Goal: Task Accomplishment & Management: Use online tool/utility

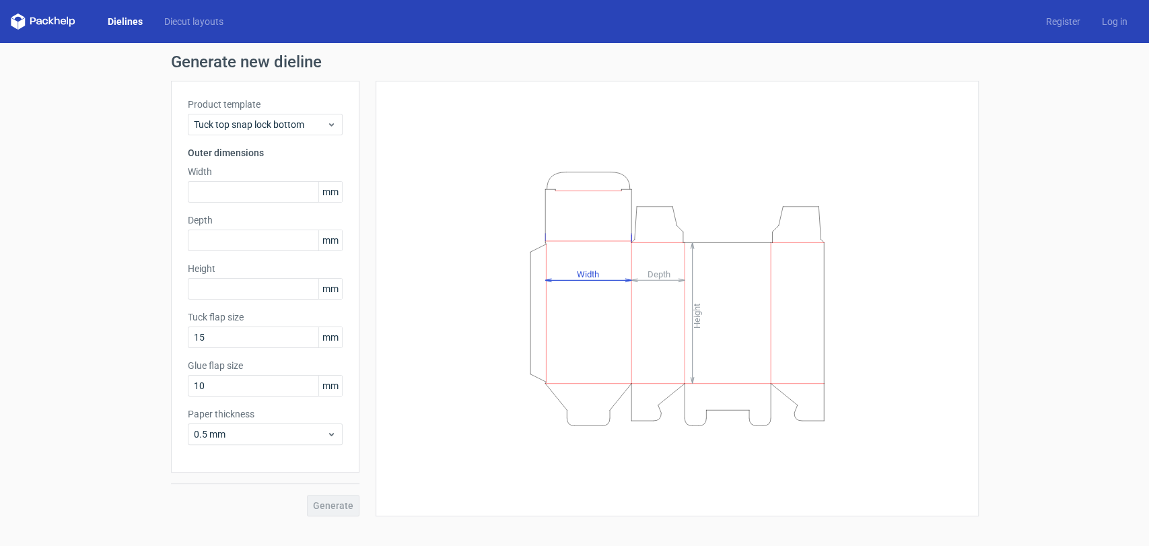
click at [233, 106] on label "Product template" at bounding box center [265, 104] width 155 height 13
click at [234, 130] on span "Tuck top snap lock bottom" at bounding box center [260, 124] width 133 height 13
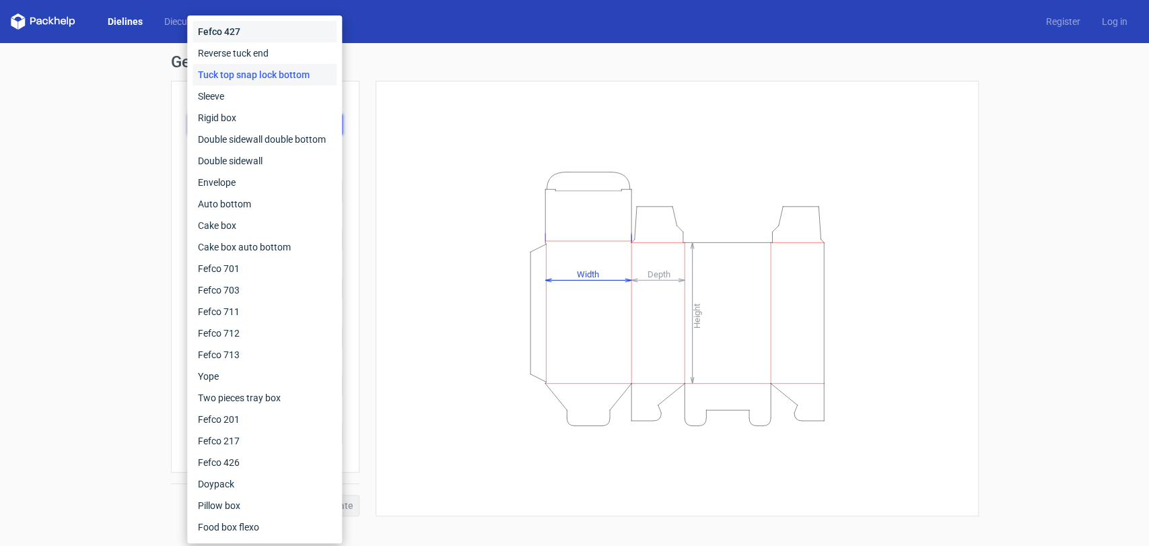
click at [254, 36] on div "Fefco 427" at bounding box center [264, 32] width 144 height 22
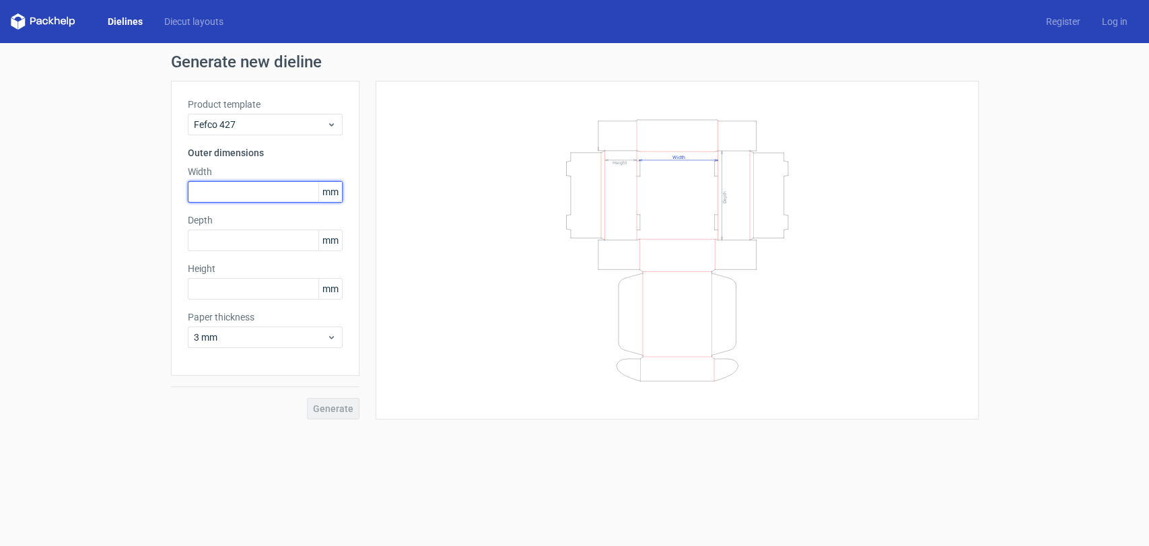
click at [276, 186] on input "text" at bounding box center [265, 192] width 155 height 22
paste input "9"
click at [258, 244] on div "Depth mm" at bounding box center [265, 232] width 155 height 38
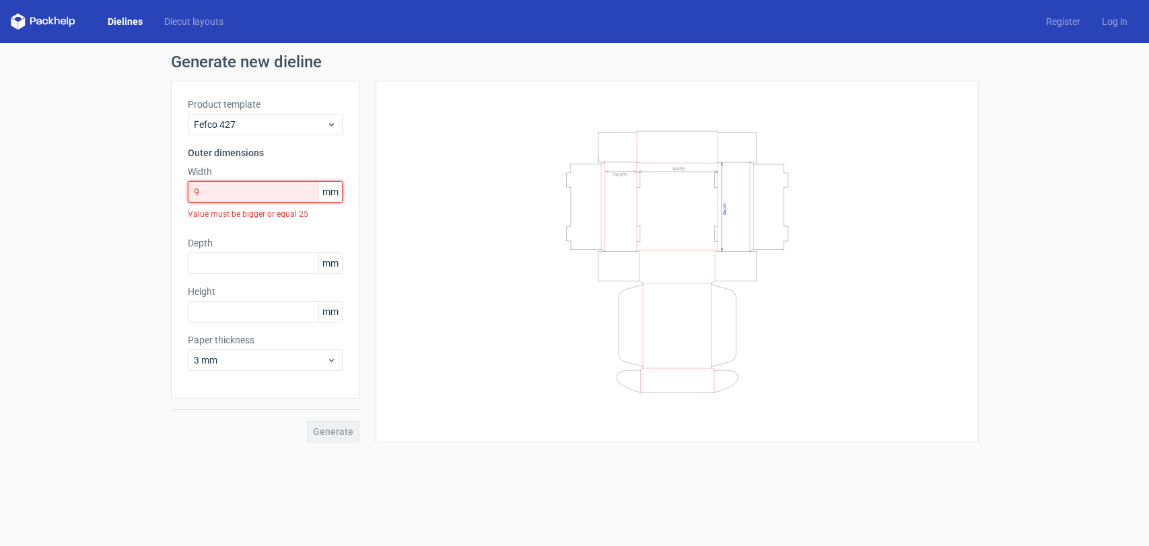
click at [260, 186] on input "9" at bounding box center [265, 192] width 155 height 22
click at [330, 194] on span "mm" at bounding box center [330, 192] width 24 height 20
click at [335, 189] on span "mm" at bounding box center [330, 192] width 24 height 20
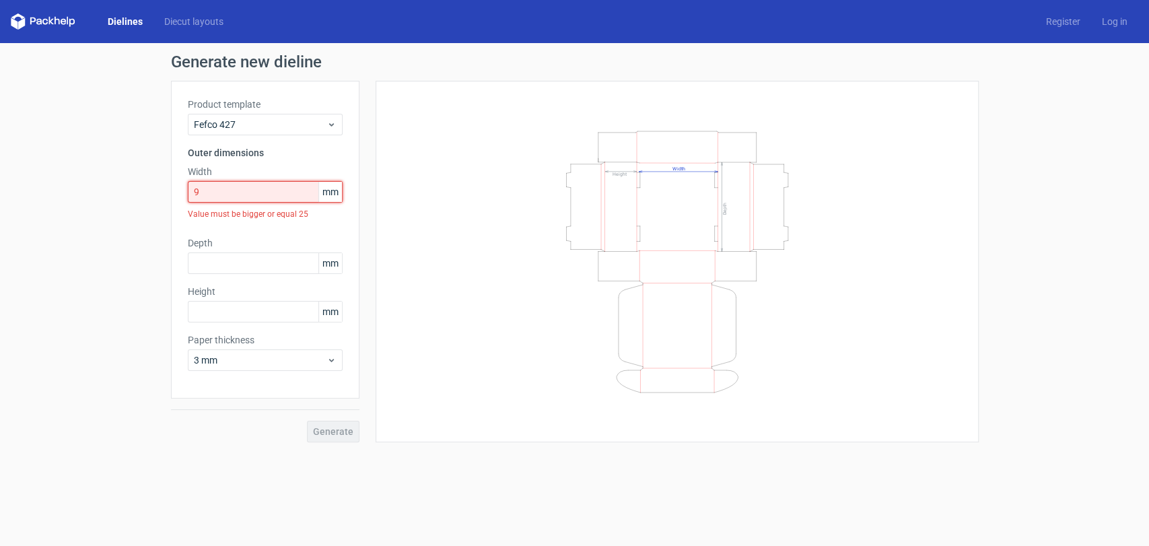
click at [242, 193] on input "9" at bounding box center [265, 192] width 155 height 22
paste input "2286"
click at [264, 246] on div "Depth mm" at bounding box center [265, 255] width 155 height 38
click at [258, 200] on input "2286" at bounding box center [265, 192] width 155 height 22
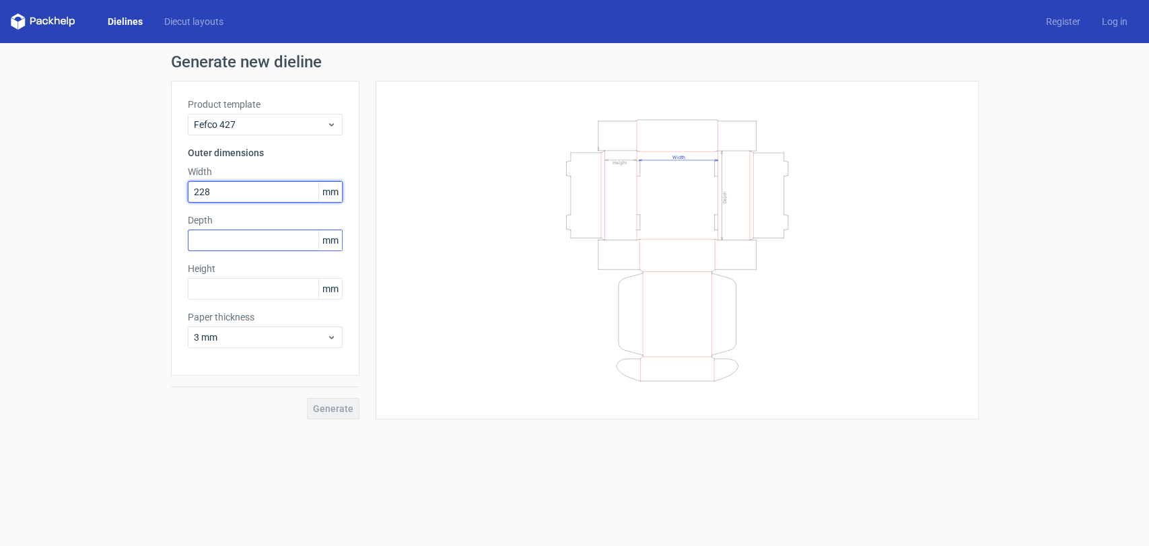
type input "228"
click at [269, 240] on input "text" at bounding box center [265, 240] width 155 height 22
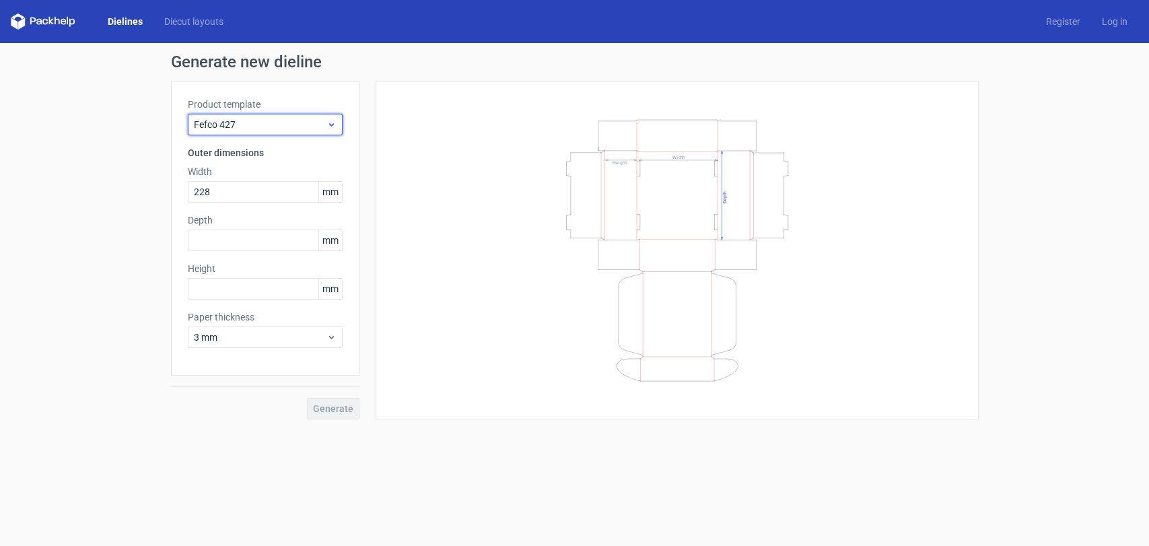
click at [302, 125] on span "Fefco 427" at bounding box center [260, 124] width 133 height 13
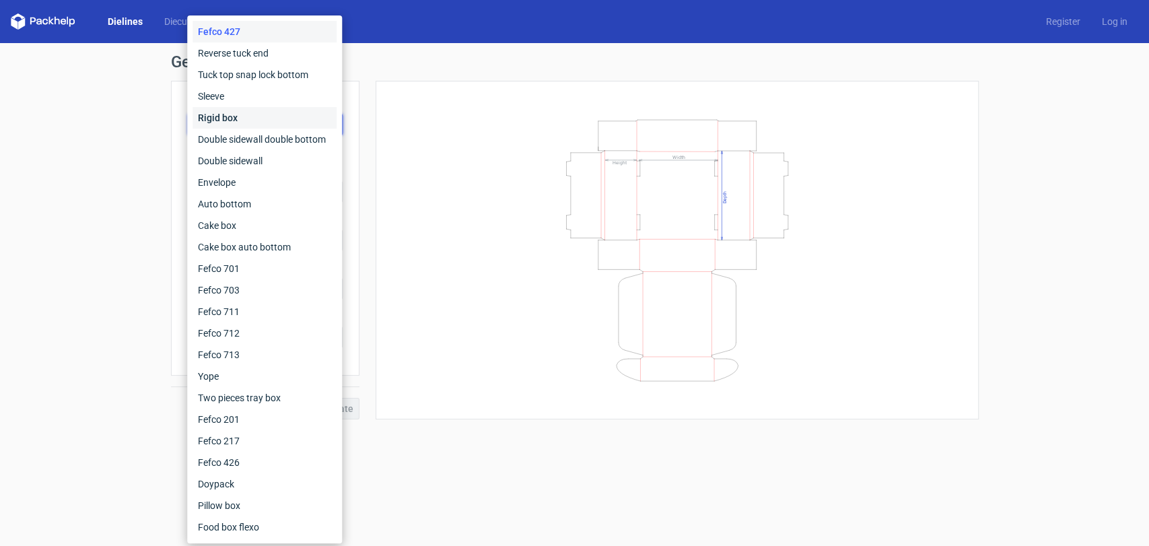
click at [295, 112] on div "Rigid box" at bounding box center [264, 118] width 144 height 22
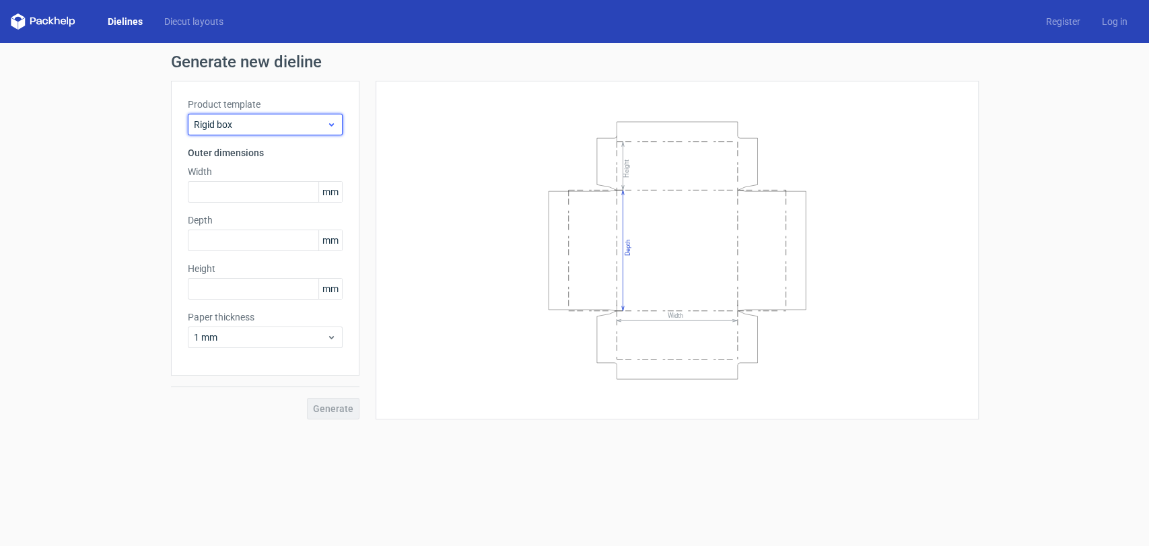
click at [293, 118] on span "Rigid box" at bounding box center [260, 124] width 133 height 13
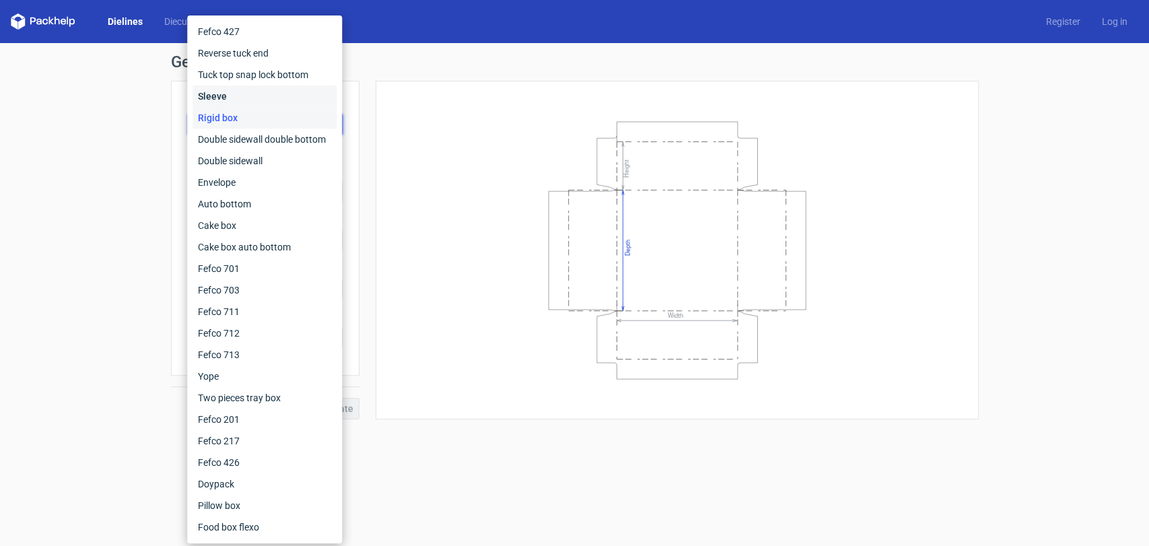
click at [284, 90] on div "Sleeve" at bounding box center [264, 96] width 144 height 22
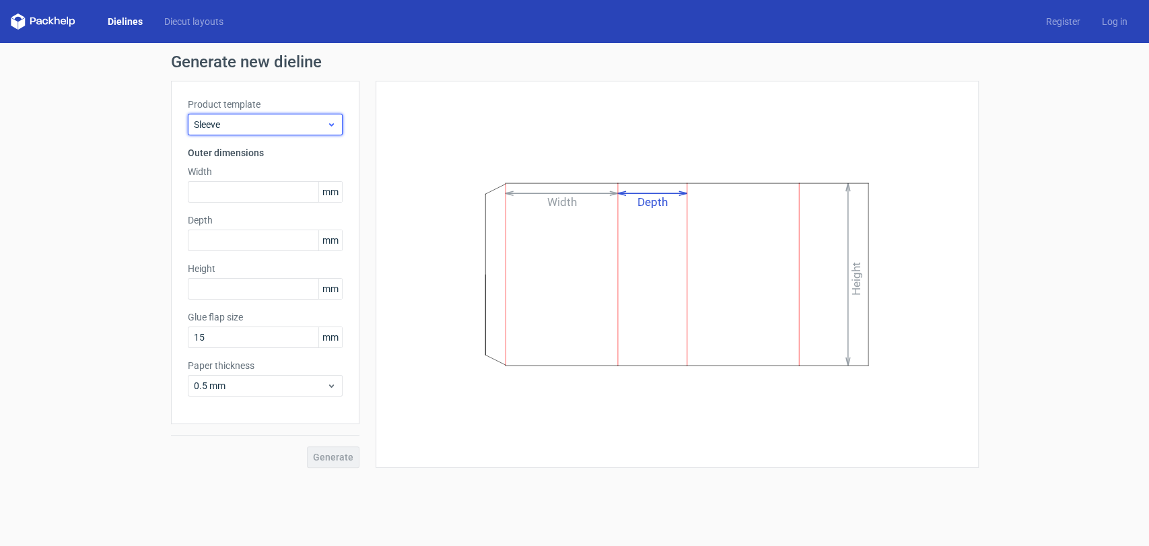
click at [288, 123] on span "Sleeve" at bounding box center [260, 124] width 133 height 13
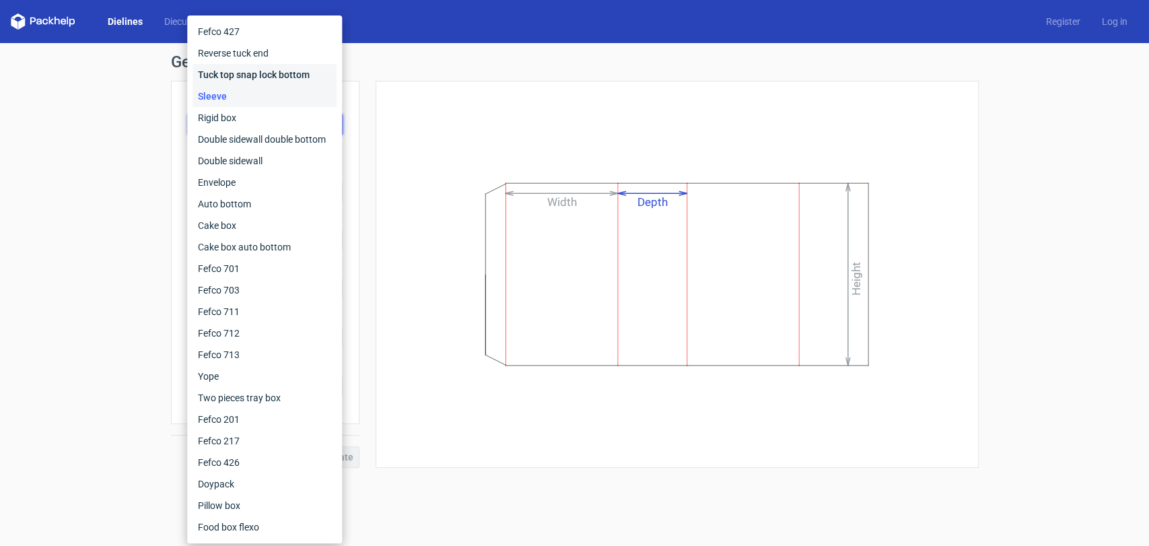
click at [285, 81] on div "Tuck top snap lock bottom" at bounding box center [264, 75] width 144 height 22
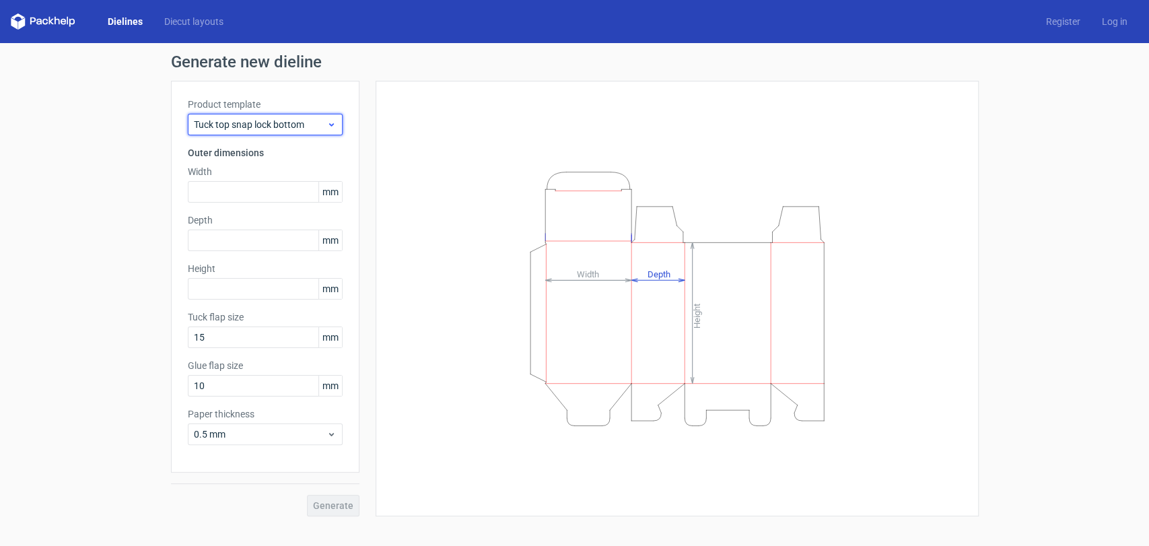
click at [288, 125] on span "Tuck top snap lock bottom" at bounding box center [260, 124] width 133 height 13
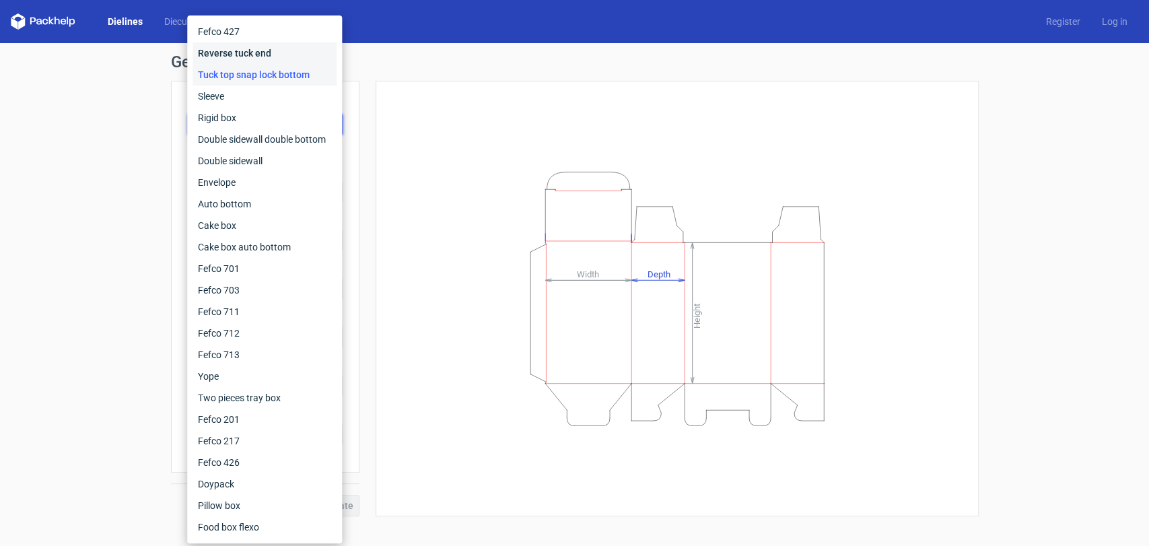
click at [282, 50] on div "Reverse tuck end" at bounding box center [264, 53] width 144 height 22
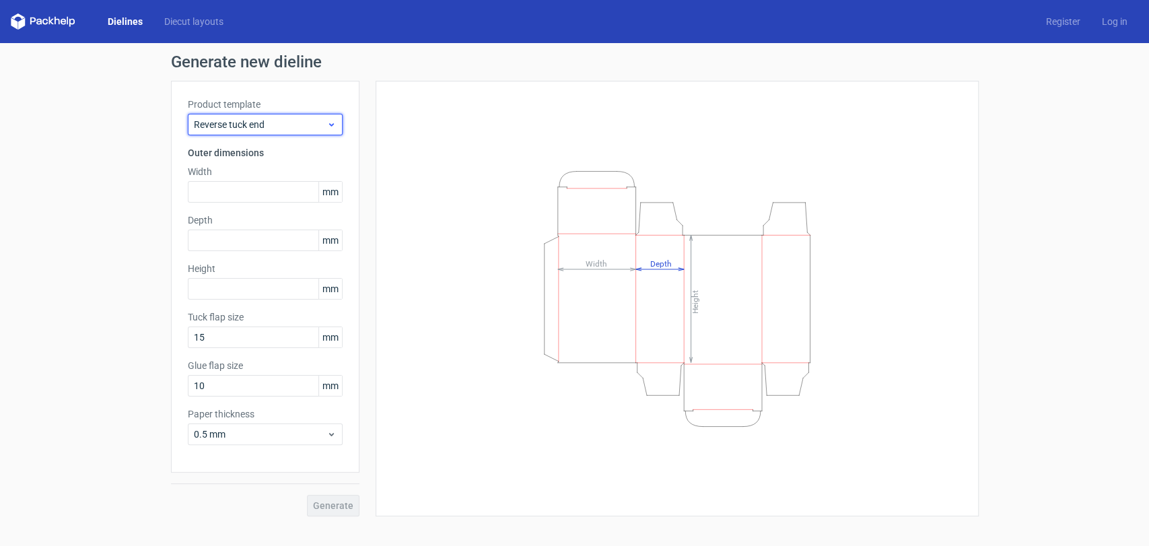
click at [289, 122] on span "Reverse tuck end" at bounding box center [260, 124] width 133 height 13
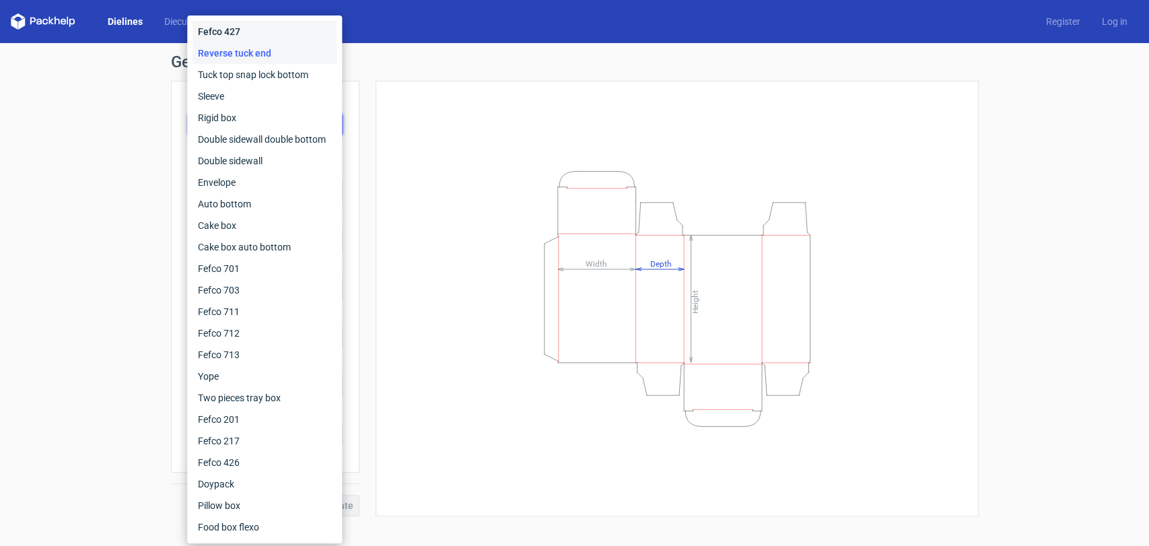
click at [285, 34] on div "Fefco 427" at bounding box center [264, 32] width 144 height 22
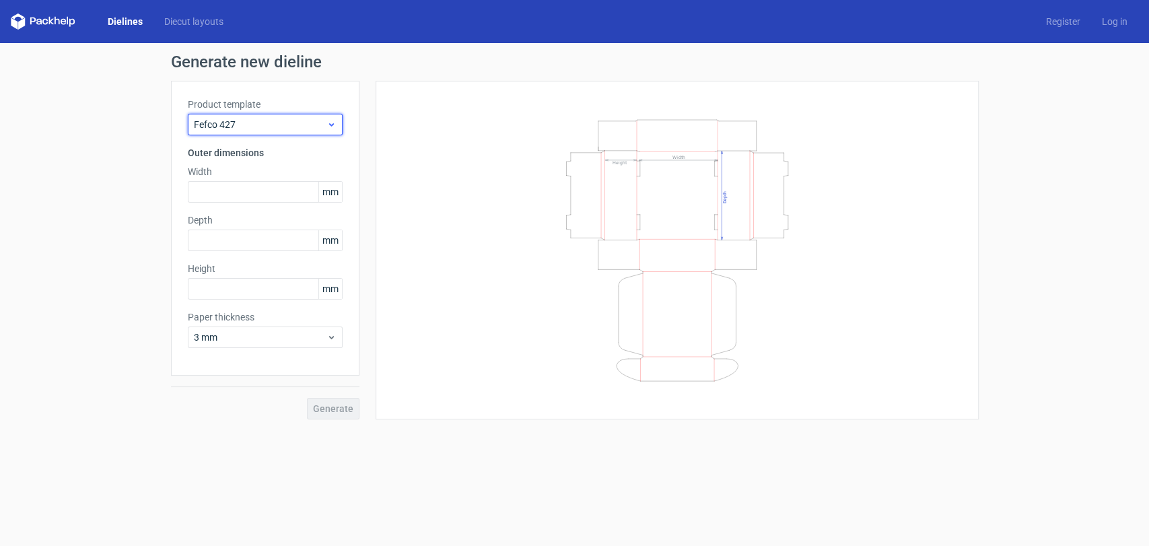
click at [280, 119] on span "Fefco 427" at bounding box center [260, 124] width 133 height 13
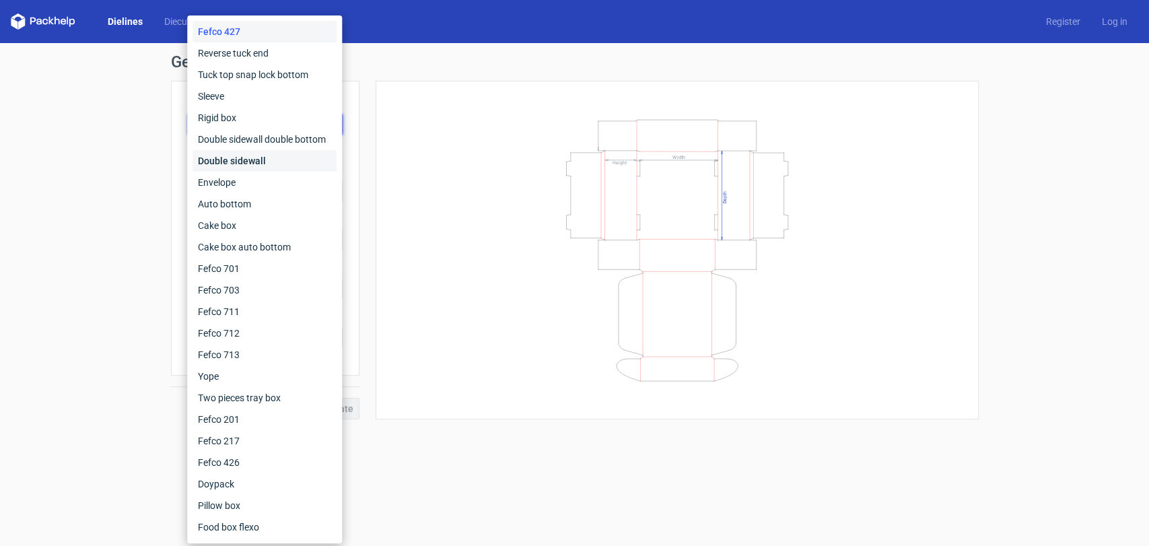
click at [276, 167] on div "Double sidewall" at bounding box center [264, 161] width 144 height 22
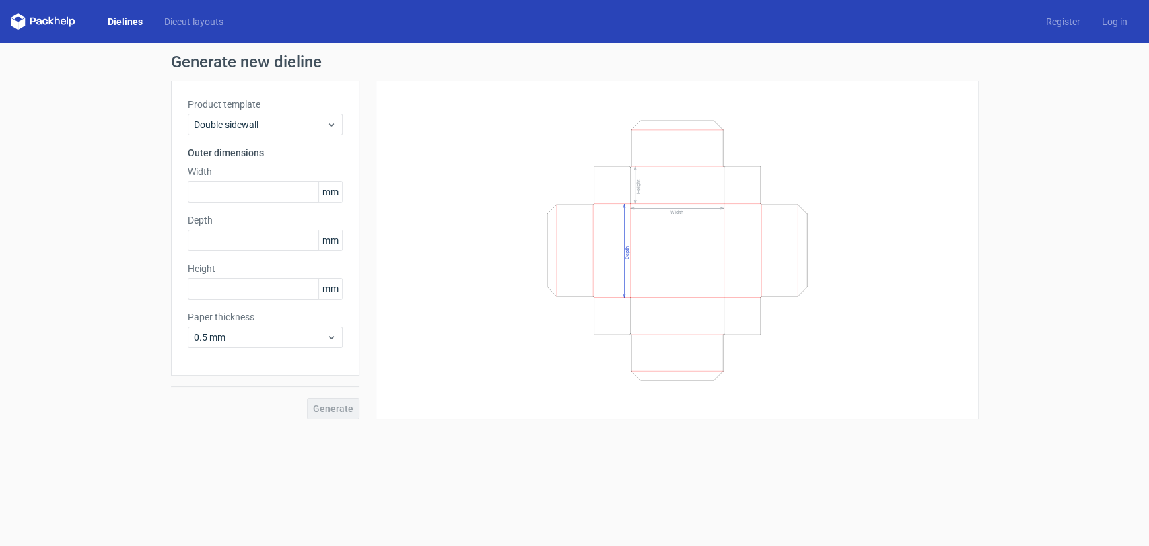
click at [288, 163] on div "Product template Double sidewall Outer dimensions Width mm Depth mm Height mm P…" at bounding box center [265, 228] width 188 height 295
click at [300, 132] on div "Double sidewall" at bounding box center [265, 125] width 155 height 22
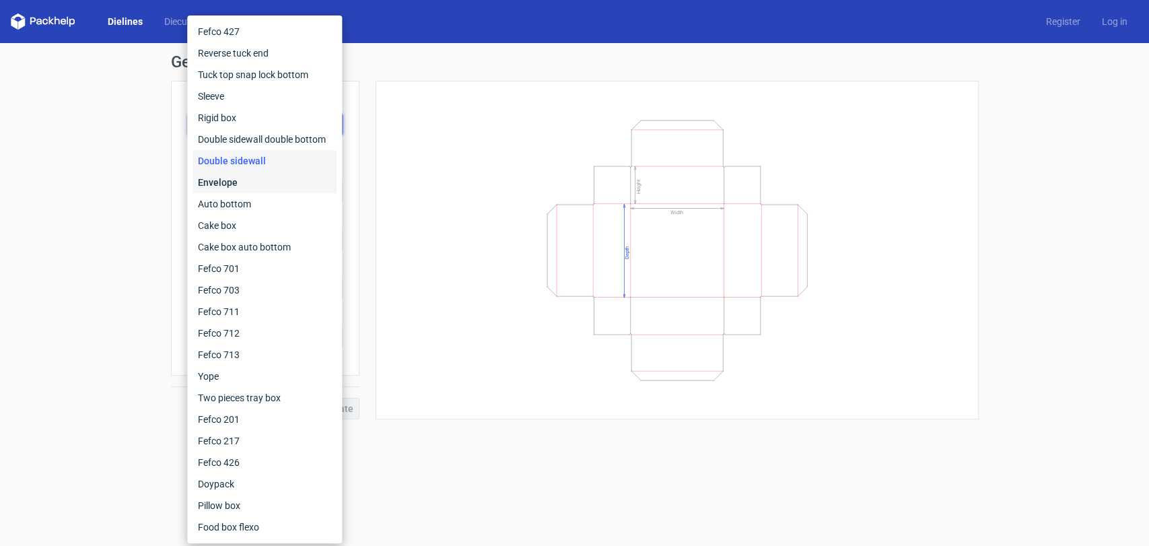
click at [289, 186] on div "Envelope" at bounding box center [264, 183] width 144 height 22
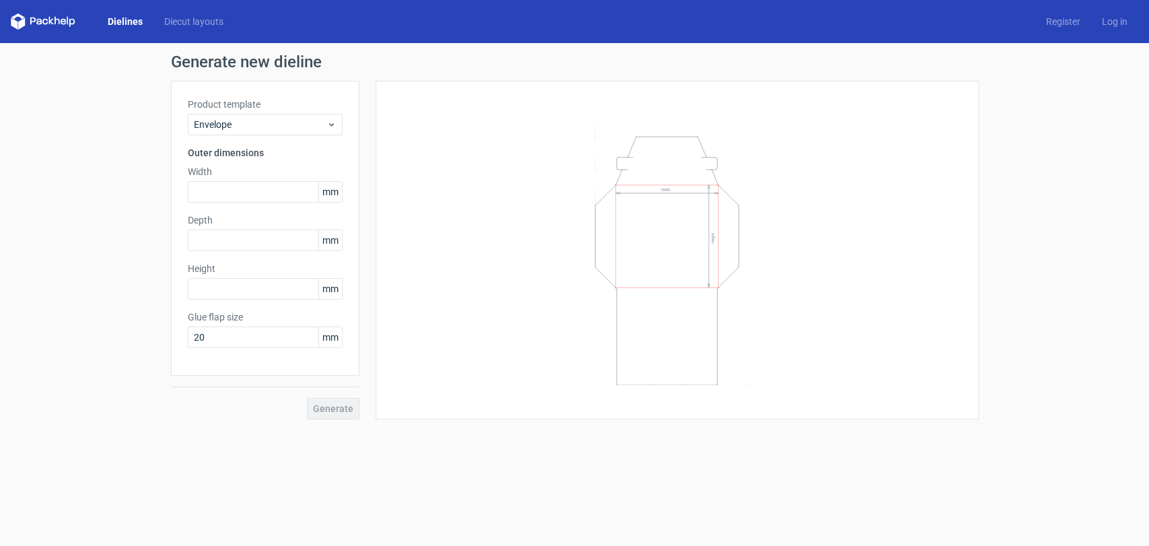
click at [301, 142] on div "Product template Envelope Outer dimensions Width mm Depth mm Height mm Glue fla…" at bounding box center [265, 228] width 188 height 295
click at [301, 128] on span "Envelope" at bounding box center [260, 124] width 133 height 13
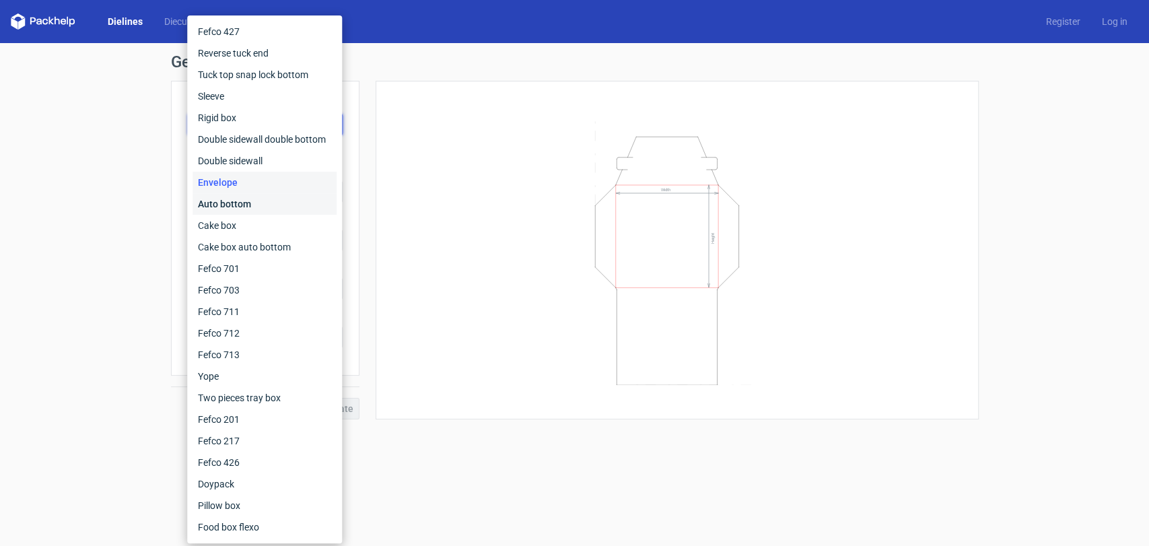
drag, startPoint x: 295, startPoint y: 206, endPoint x: 305, endPoint y: 157, distance: 49.4
click at [297, 203] on div "Auto bottom" at bounding box center [264, 204] width 144 height 22
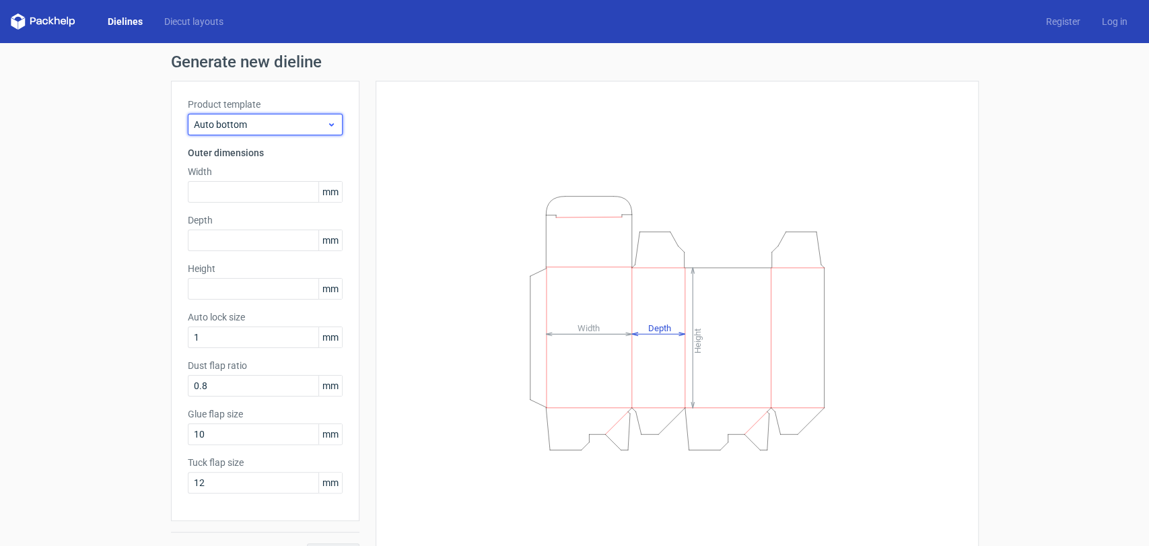
click at [312, 131] on span "Auto bottom" at bounding box center [260, 124] width 133 height 13
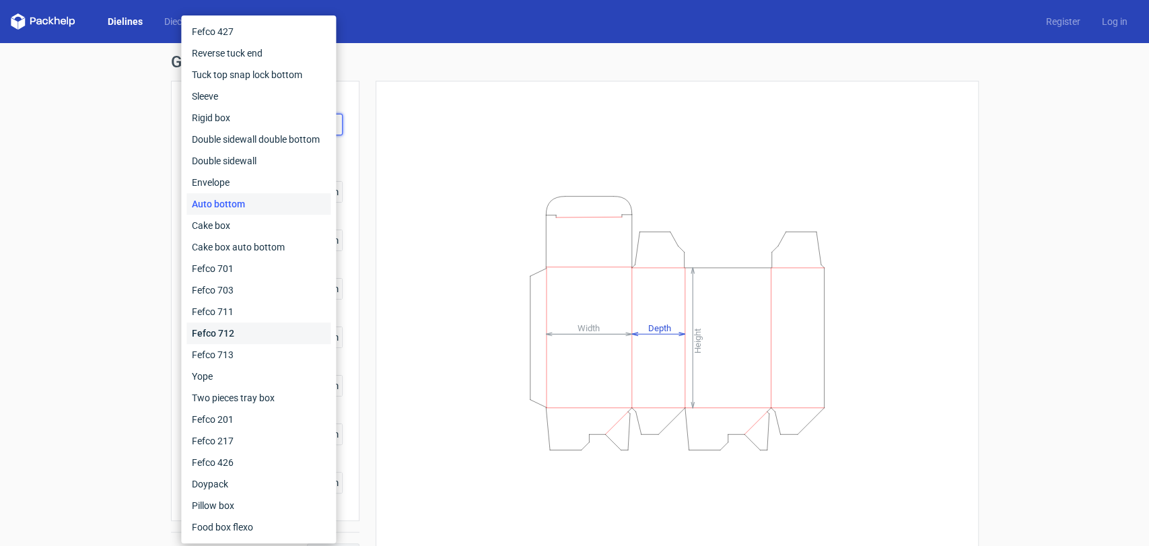
click at [269, 331] on div "Fefco 712" at bounding box center [258, 333] width 144 height 22
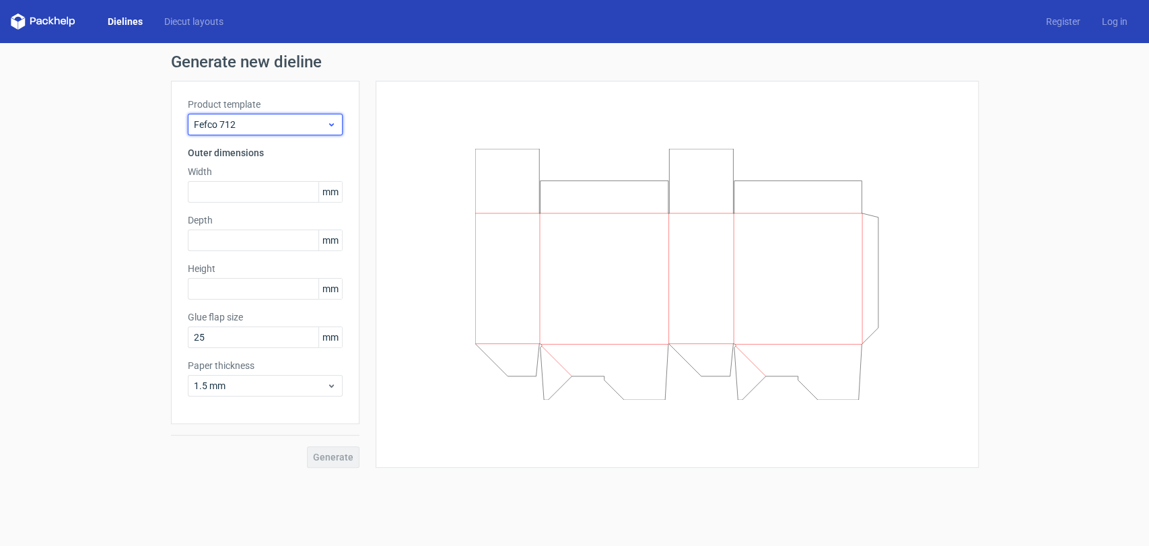
click at [326, 119] on icon at bounding box center [331, 124] width 10 height 11
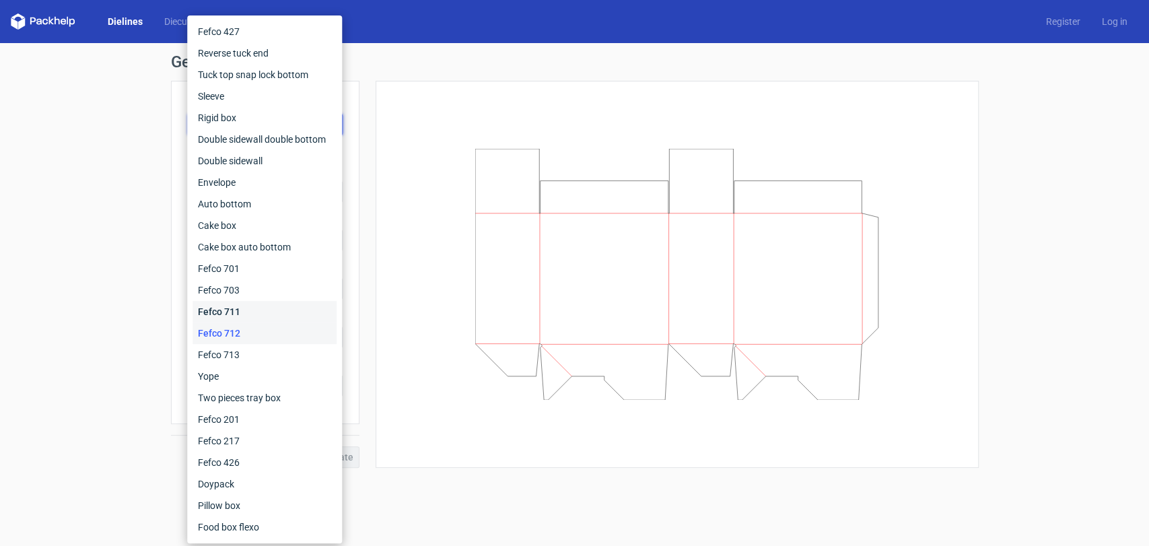
click at [267, 310] on div "Fefco 711" at bounding box center [264, 312] width 144 height 22
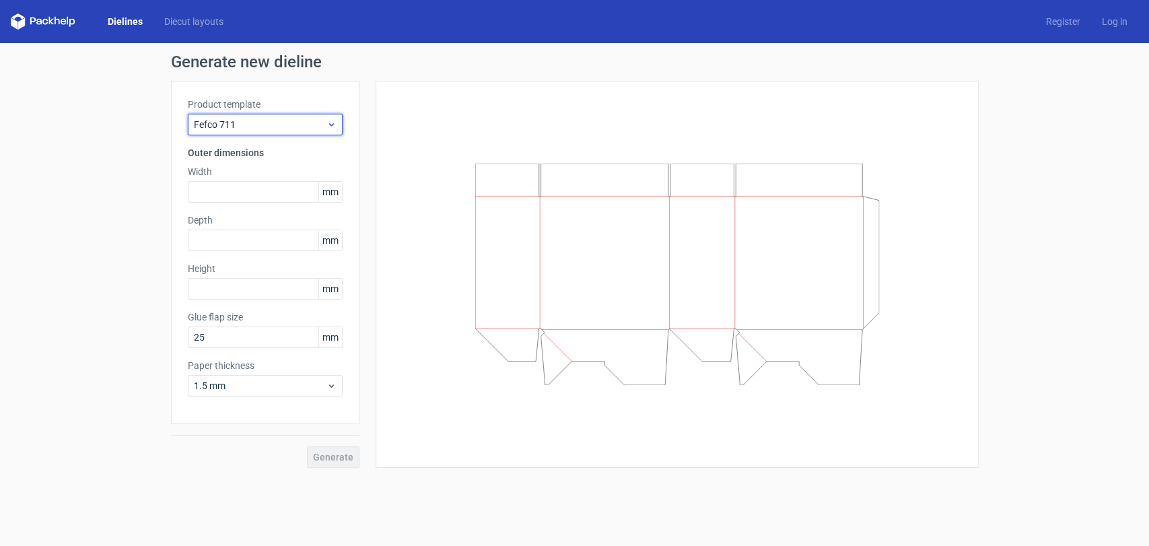
click at [316, 120] on span "Fefco 711" at bounding box center [260, 124] width 133 height 13
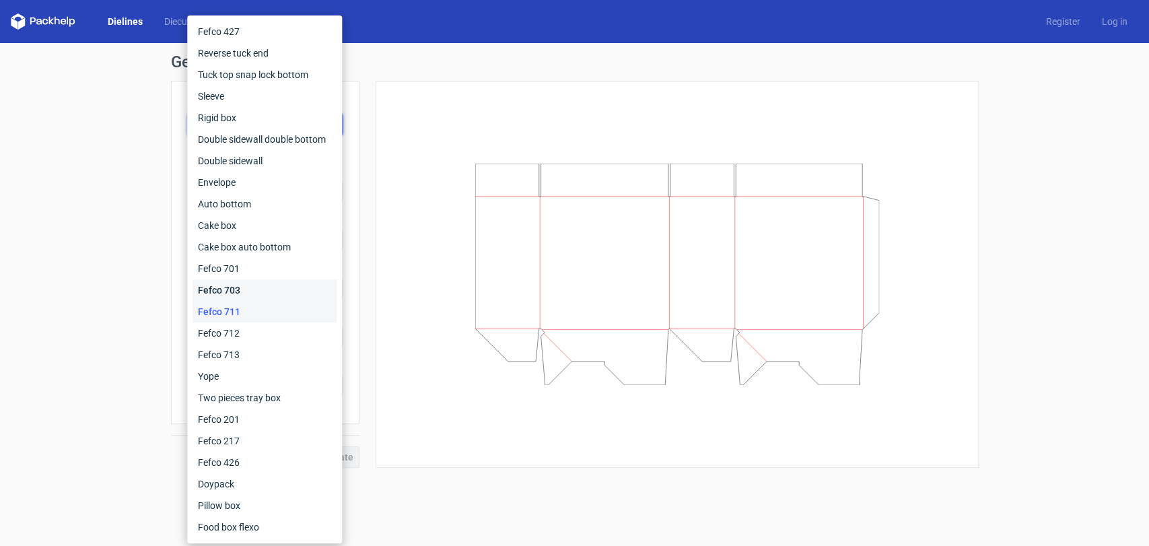
click at [267, 279] on div "Fefco 703" at bounding box center [264, 290] width 144 height 22
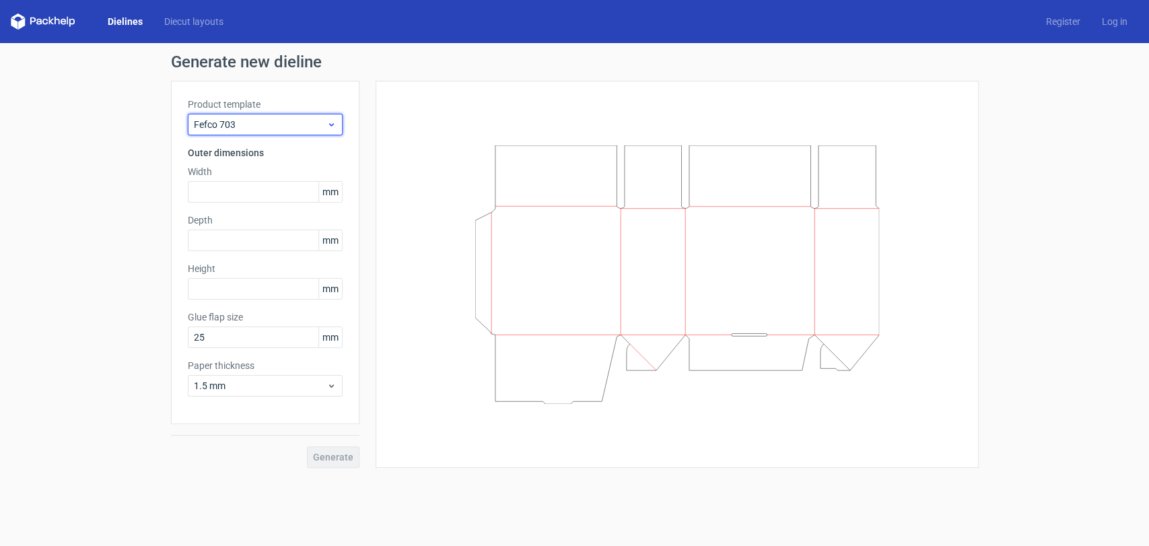
click at [318, 124] on span "Fefco 703" at bounding box center [260, 124] width 133 height 13
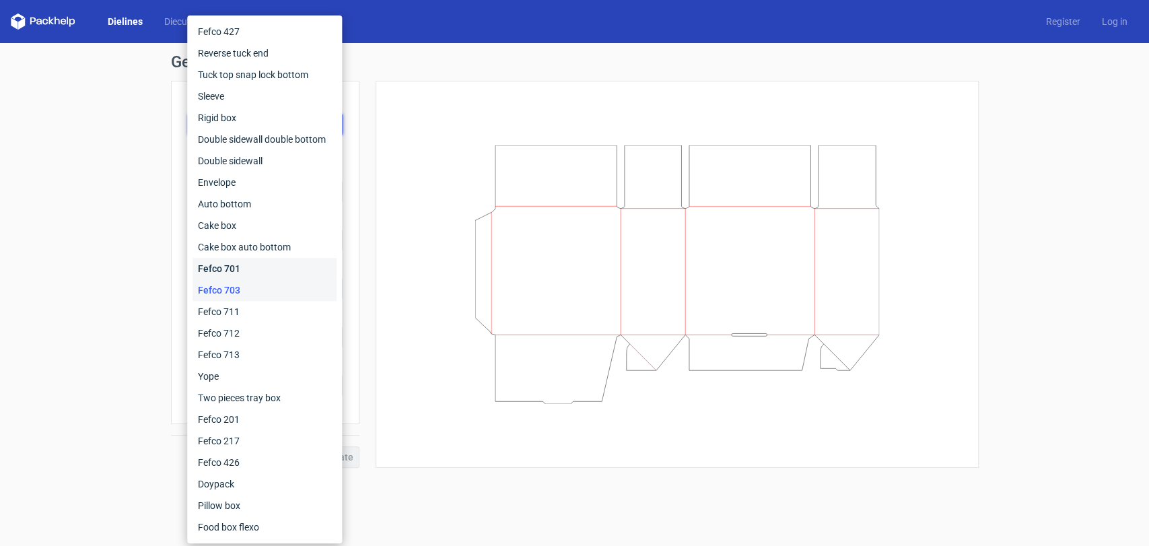
click at [269, 267] on div "Fefco 701" at bounding box center [264, 269] width 144 height 22
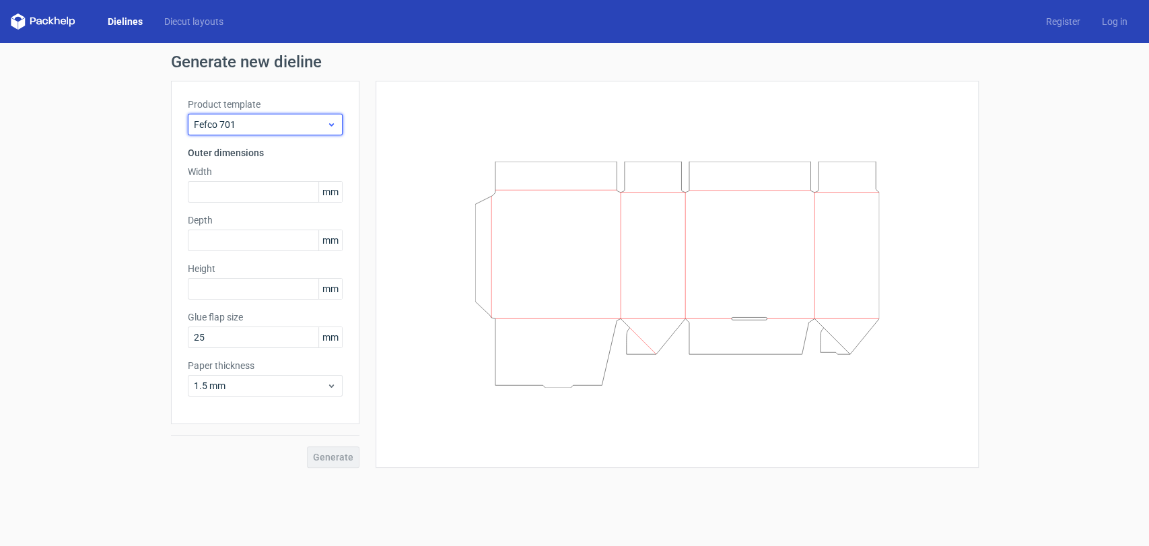
click at [308, 120] on span "Fefco 701" at bounding box center [260, 124] width 133 height 13
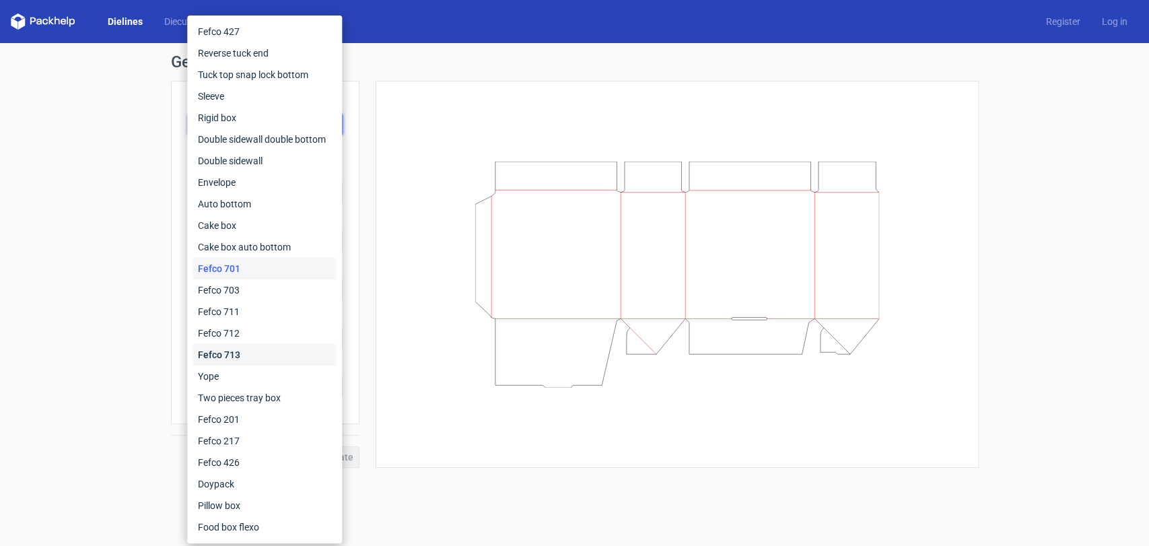
click at [252, 347] on div "Fefco 713" at bounding box center [264, 355] width 144 height 22
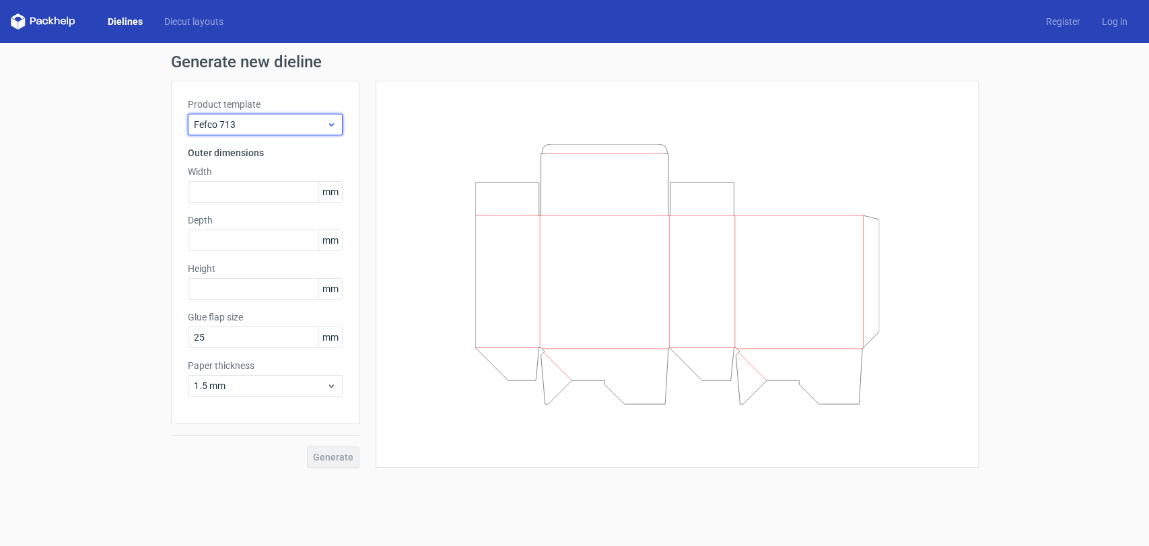
click at [296, 114] on div "Fefco 713" at bounding box center [265, 125] width 155 height 22
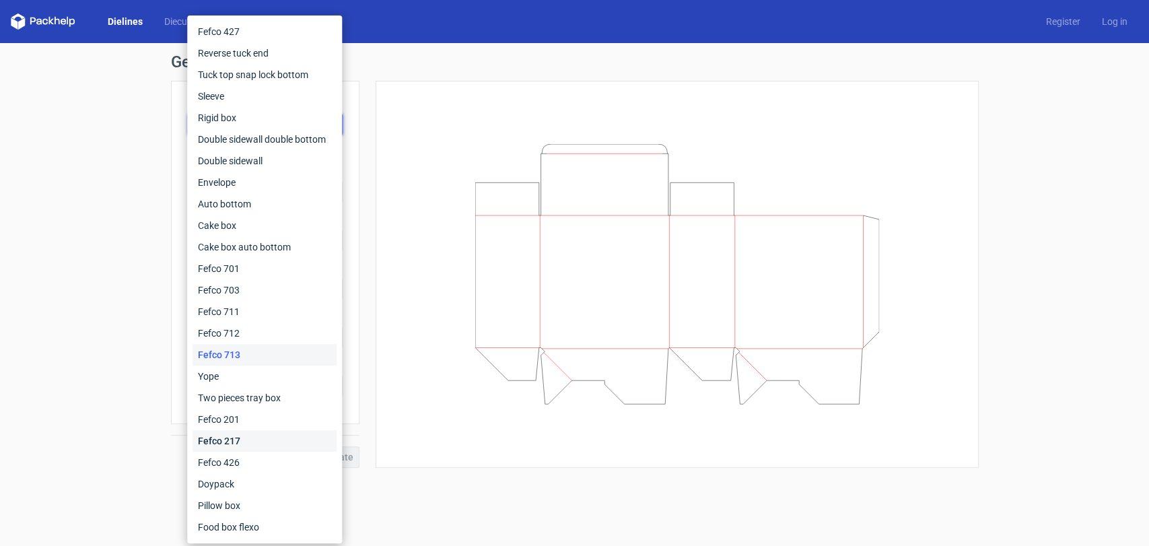
click at [248, 442] on div "Fefco 217" at bounding box center [264, 441] width 144 height 22
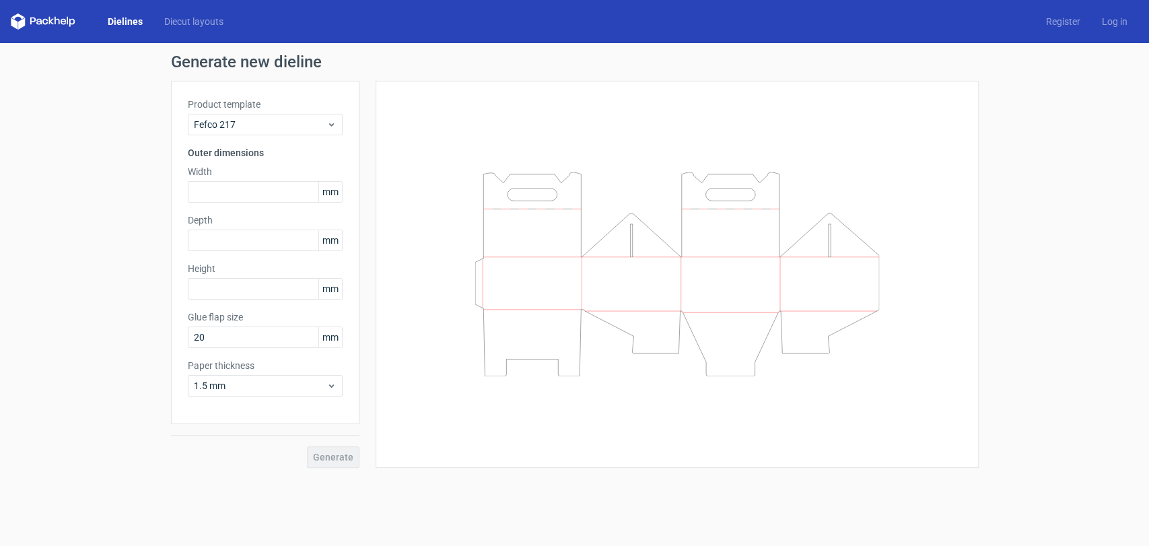
click at [396, 438] on div at bounding box center [676, 274] width 569 height 353
click at [262, 129] on span "Fefco 217" at bounding box center [260, 124] width 133 height 13
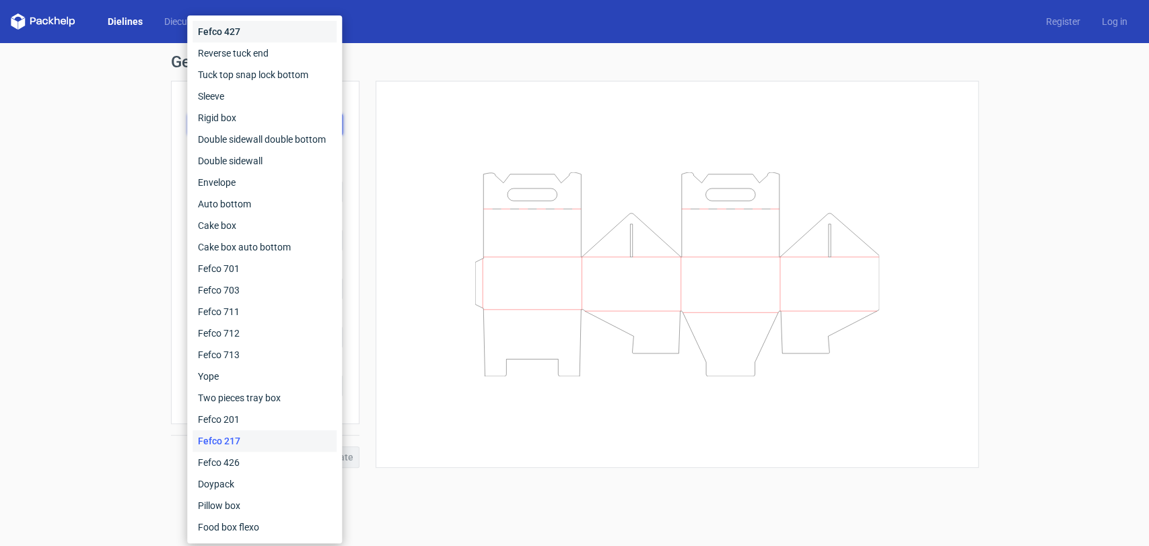
click at [251, 30] on div "Fefco 427" at bounding box center [264, 32] width 144 height 22
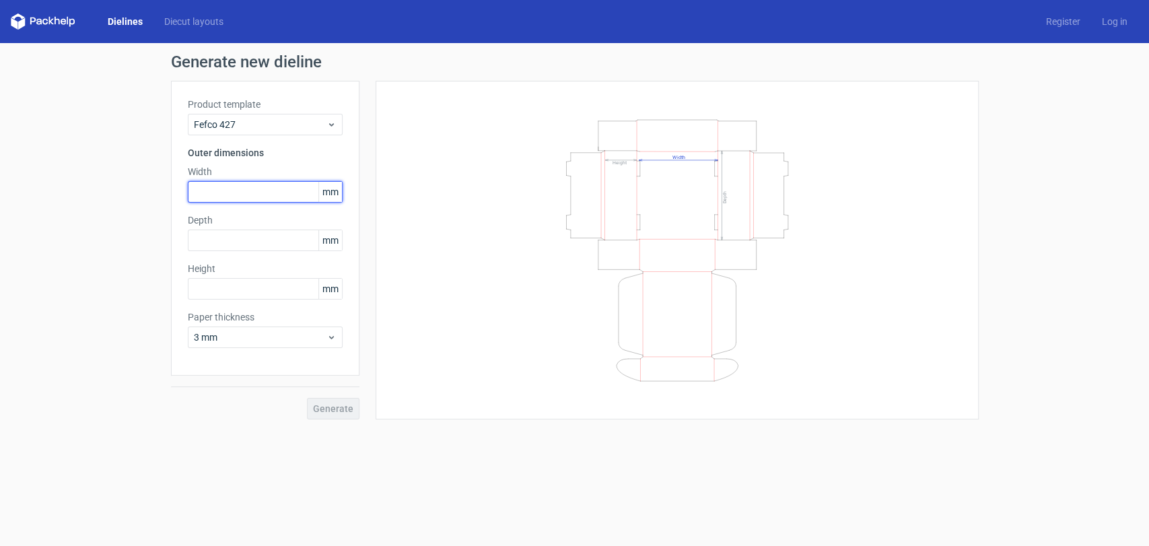
click at [244, 190] on input "text" at bounding box center [265, 192] width 155 height 22
paste input "2286"
click at [233, 236] on div "Depth mm" at bounding box center [265, 232] width 155 height 38
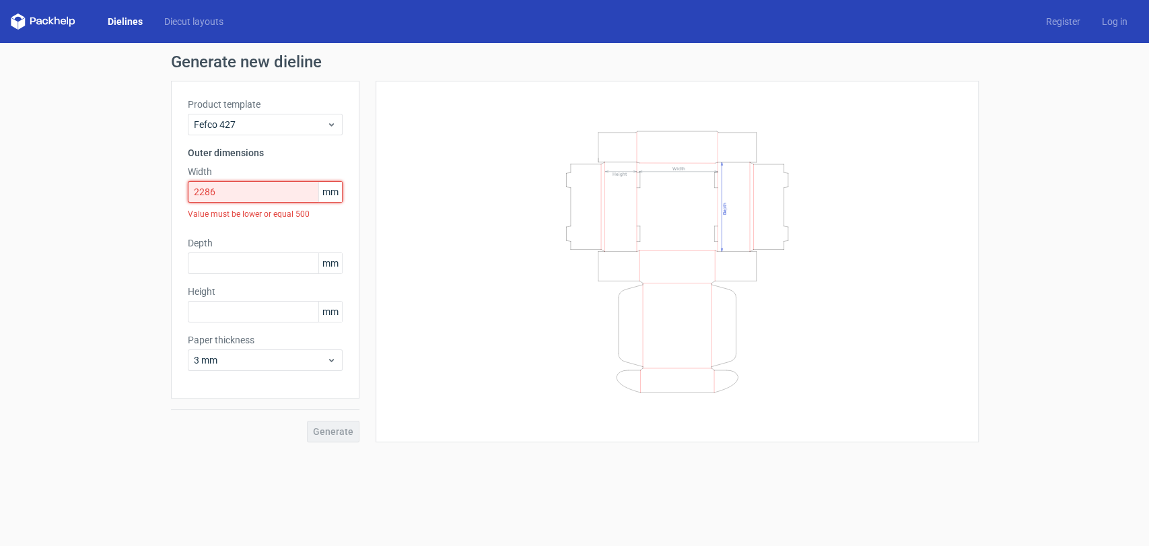
click at [229, 182] on input "2286" at bounding box center [265, 192] width 155 height 22
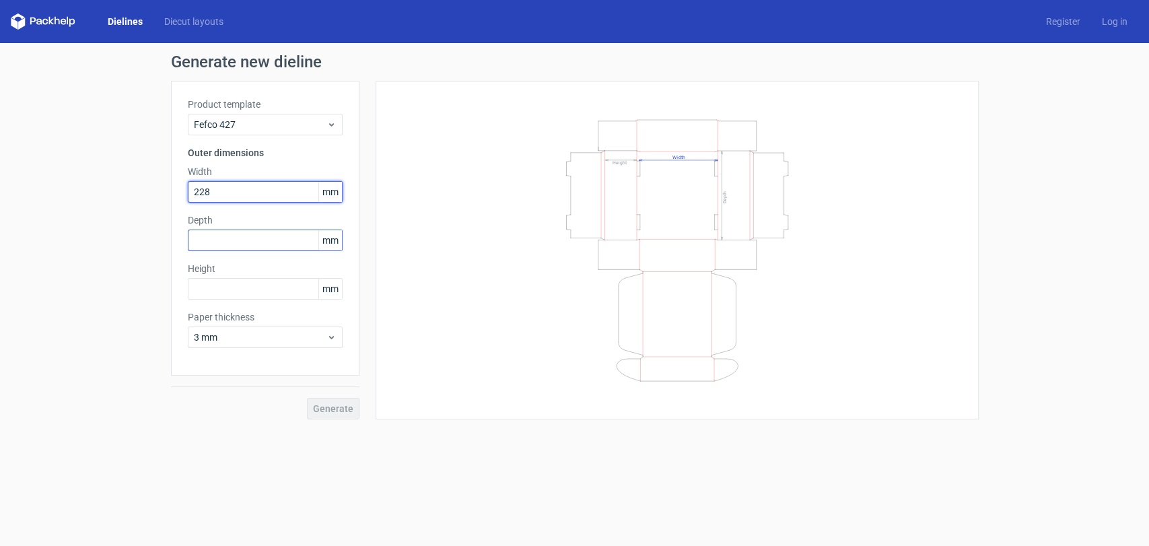
type input "228"
click at [238, 240] on input "text" at bounding box center [265, 240] width 155 height 22
paste input "127"
type input "127"
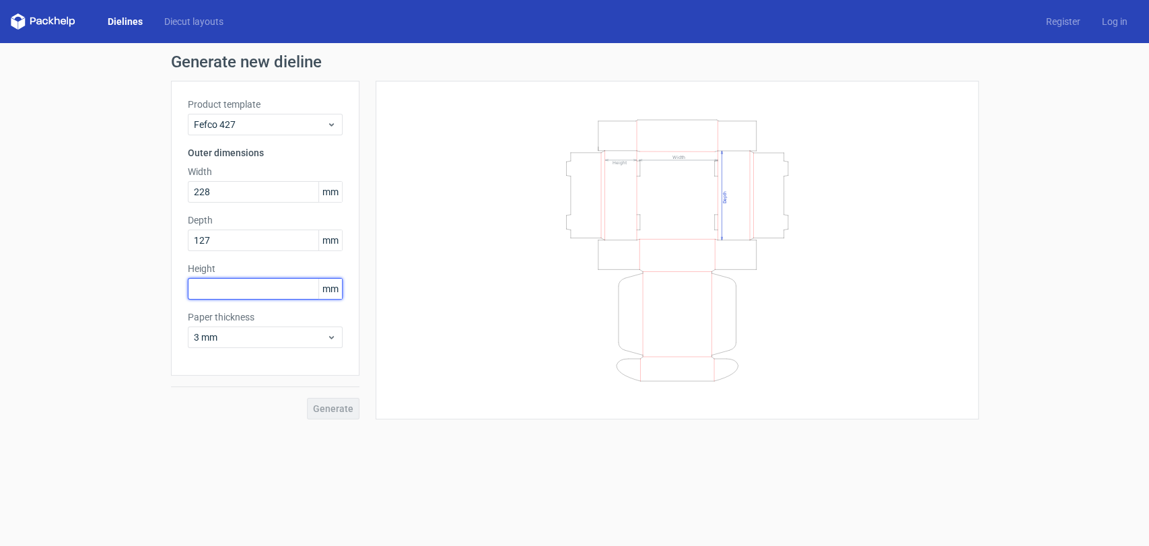
click at [243, 291] on input "text" at bounding box center [265, 289] width 155 height 22
paste input "508"
type input "50"
click at [129, 357] on div "Generate new dieline Product template Fefco 427 Outer dimensions Width 228 mm D…" at bounding box center [574, 236] width 1149 height 387
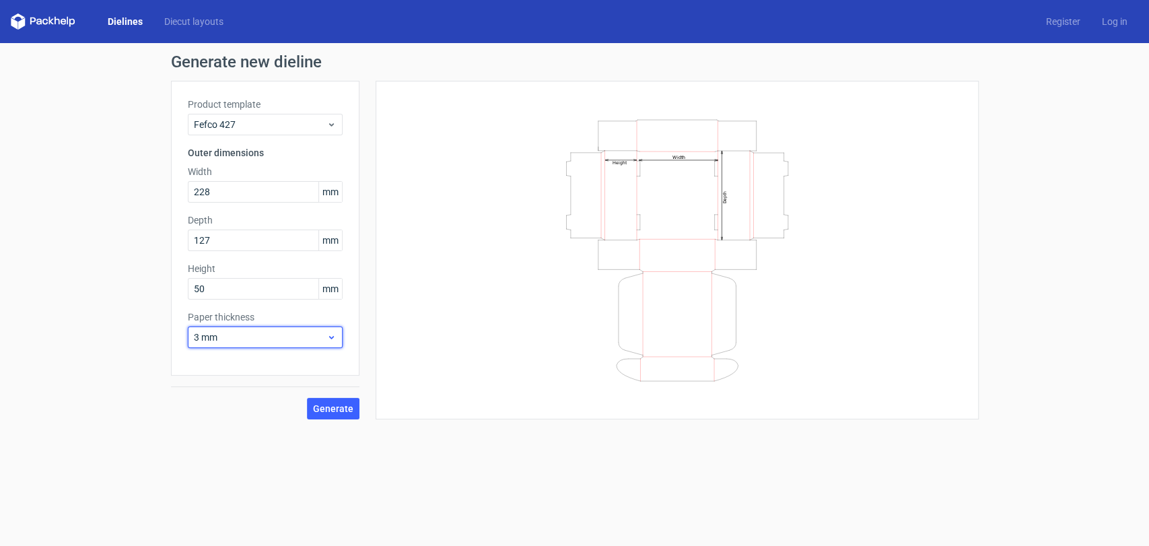
click at [285, 336] on span "3 mm" at bounding box center [260, 336] width 133 height 13
click at [262, 393] on div "0.5 mm" at bounding box center [264, 389] width 144 height 22
click at [258, 346] on div "0.5 mm" at bounding box center [265, 337] width 155 height 22
click at [243, 417] on div "1 mm" at bounding box center [264, 410] width 144 height 22
click at [612, 180] on icon "Width Depth Height" at bounding box center [677, 250] width 404 height 269
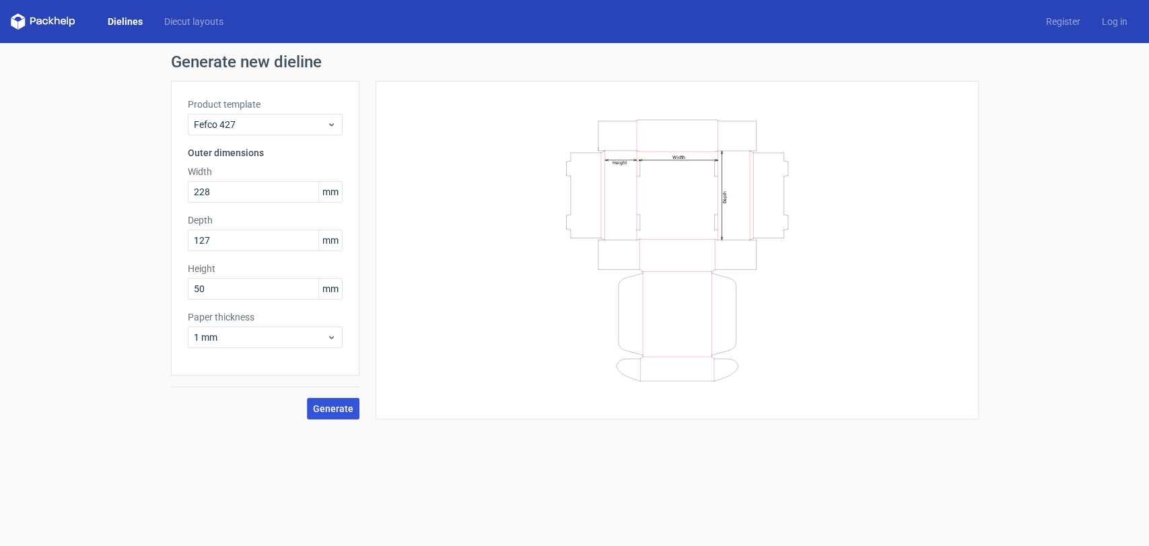
click at [328, 405] on span "Generate" at bounding box center [333, 408] width 40 height 9
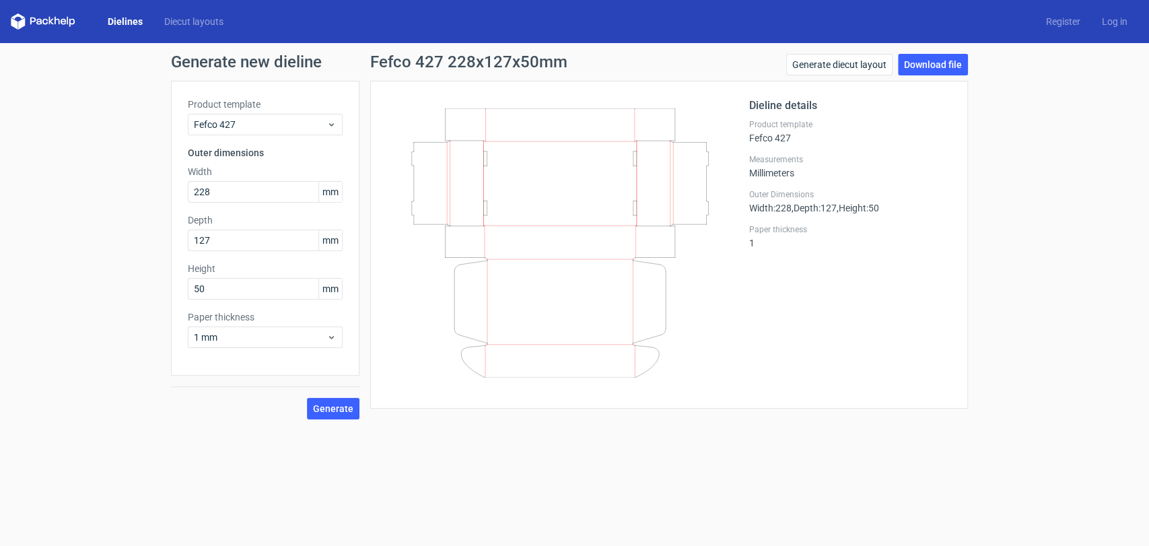
click at [930, 52] on div "Generate new dieline Product template Fefco 427 Outer dimensions Width 228 mm D…" at bounding box center [574, 236] width 1149 height 387
click at [929, 66] on link "Download file" at bounding box center [933, 65] width 70 height 22
drag, startPoint x: 503, startPoint y: 199, endPoint x: 465, endPoint y: 182, distance: 41.9
click at [465, 182] on icon at bounding box center [560, 242] width 324 height 269
